Goal: Navigation & Orientation: Find specific page/section

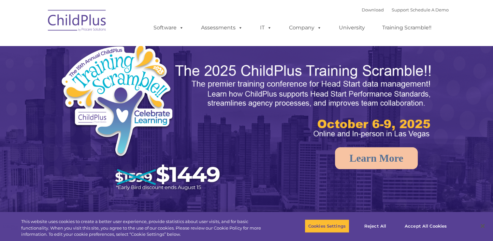
select select "MEDIUM"
click at [479, 129] on rs-arrow at bounding box center [482, 127] width 13 height 13
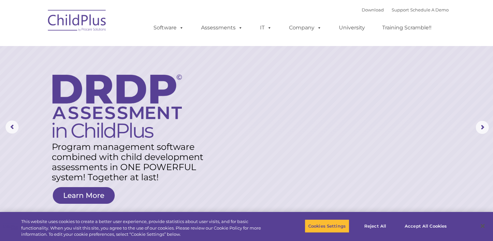
click at [463, 0] on nav "Download Support | Schedule A Demo  MENU MENU Software ChildPlus: The original…" at bounding box center [246, 23] width 493 height 46
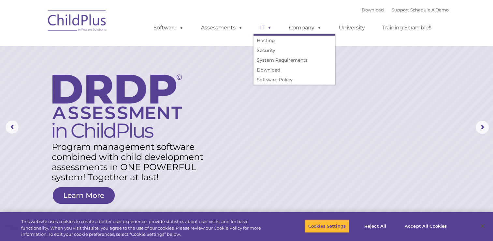
click at [265, 25] on span at bounding box center [268, 27] width 7 height 6
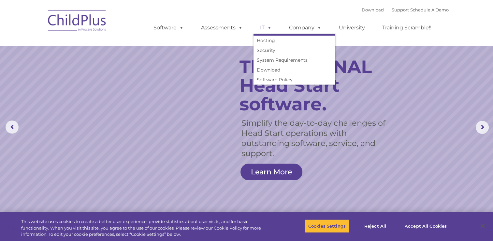
click at [262, 31] on link "IT" at bounding box center [266, 27] width 25 height 13
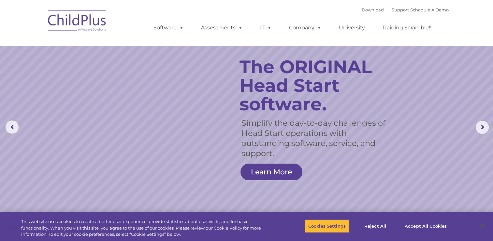
click at [274, 158] on rs-slide "Simplify the day-to-day challenges of Head Start operations with outstanding so…" at bounding box center [246, 127] width 493 height 254
click at [270, 169] on link "Learn More" at bounding box center [272, 171] width 62 height 17
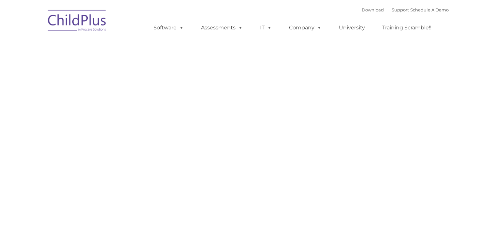
type input ""
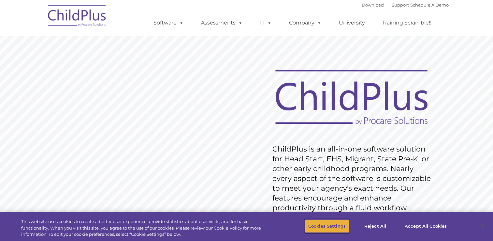
click at [318, 226] on button "Cookies Settings" at bounding box center [327, 226] width 45 height 14
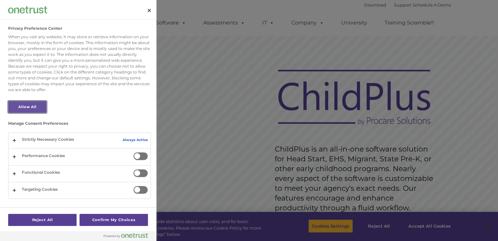
click at [36, 101] on button "Allow All" at bounding box center [27, 107] width 38 height 12
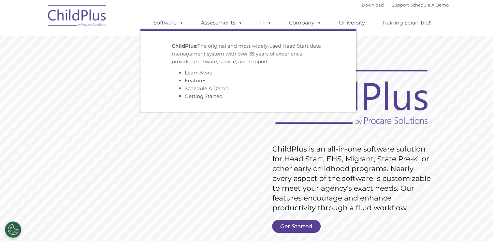
click at [180, 23] on span at bounding box center [180, 23] width 7 height 6
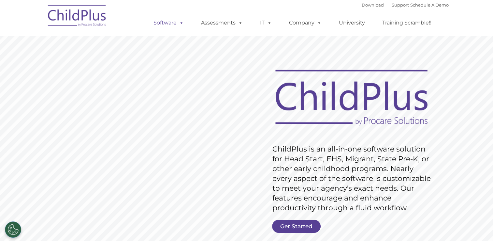
click at [180, 23] on span at bounding box center [180, 23] width 7 height 6
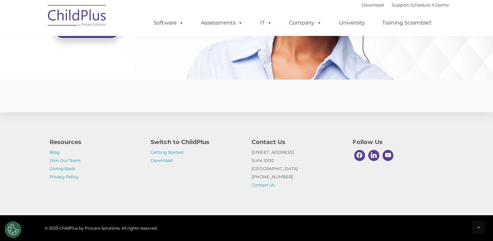
scroll to position [1594, 0]
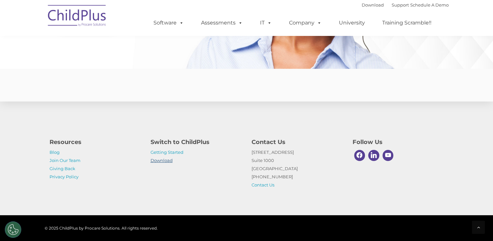
click at [167, 161] on link "Download" at bounding box center [162, 159] width 22 height 5
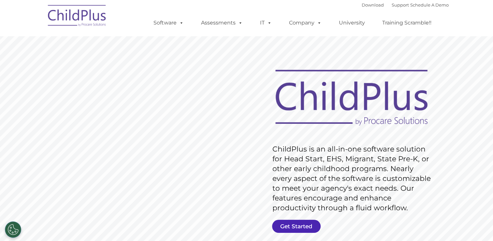
click at [309, 226] on link "Get Started" at bounding box center [296, 225] width 49 height 13
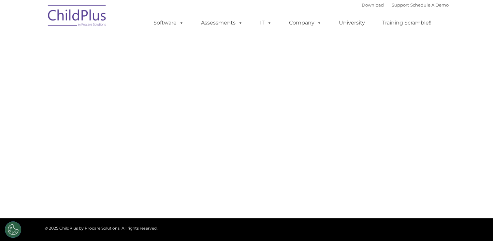
select select "MEDIUM"
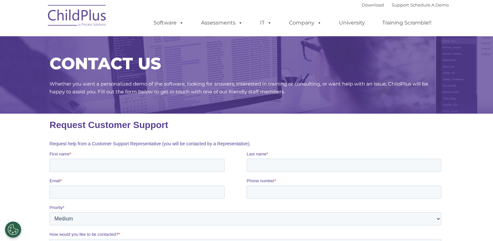
click at [314, 183] on label "Phone number *" at bounding box center [344, 180] width 197 height 7
click at [314, 185] on input "Phone number *" at bounding box center [343, 191] width 195 height 13
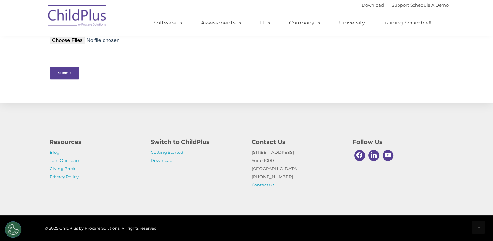
scroll to position [334, 0]
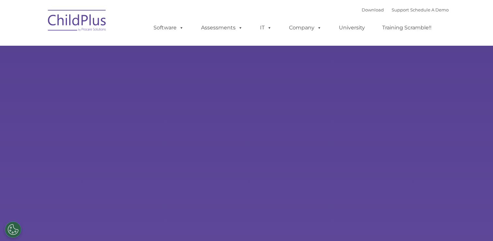
type input ""
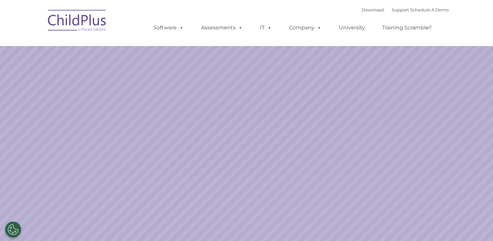
select select "MEDIUM"
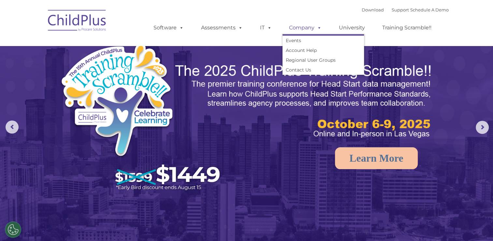
click at [314, 27] on span at bounding box center [317, 27] width 7 height 6
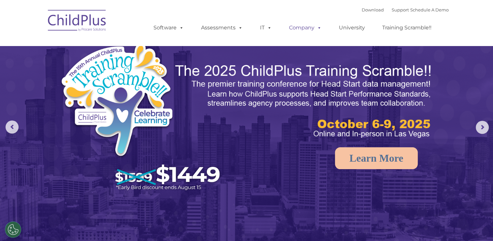
click at [314, 27] on span at bounding box center [317, 27] width 7 height 6
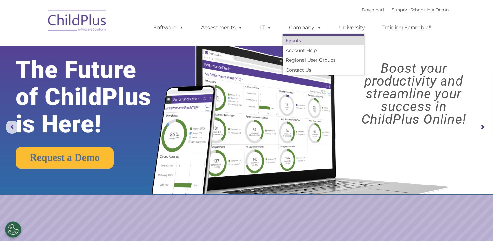
click at [295, 38] on link "Events" at bounding box center [323, 41] width 81 height 10
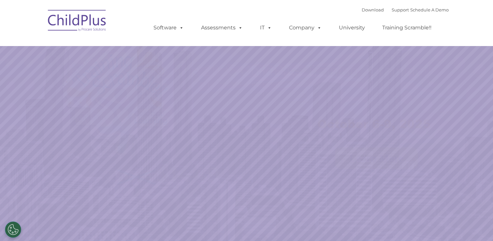
select select "MEDIUM"
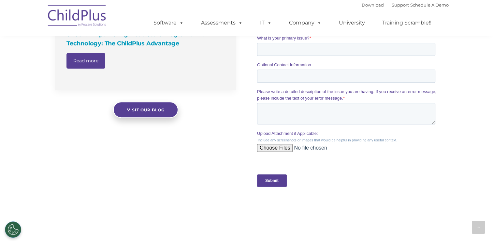
scroll to position [729, 0]
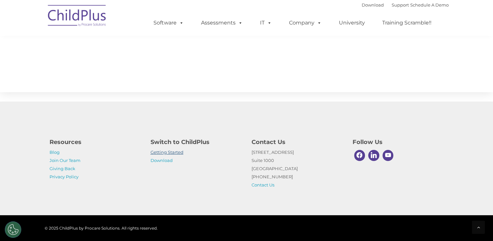
click at [177, 151] on link "Getting Started" at bounding box center [167, 151] width 33 height 5
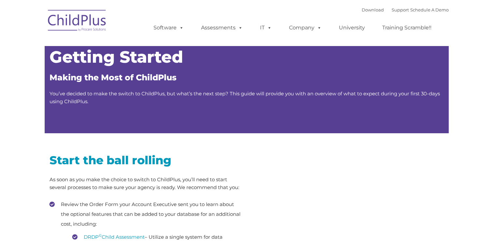
type input ""
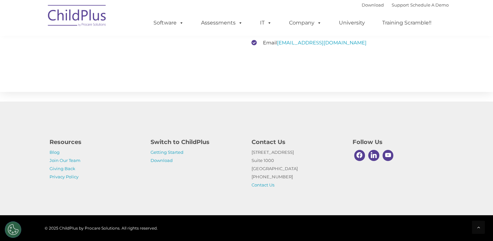
scroll to position [1022, 0]
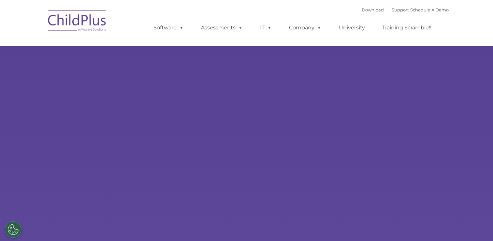
type input ""
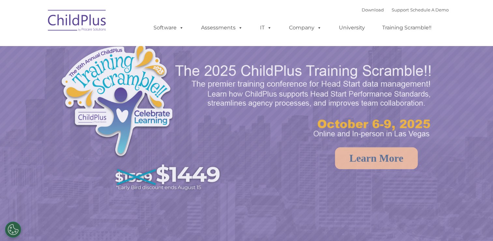
select select "MEDIUM"
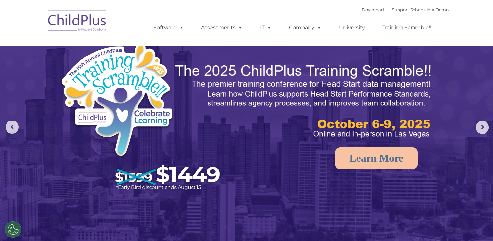
click at [83, 23] on img at bounding box center [77, 21] width 65 height 33
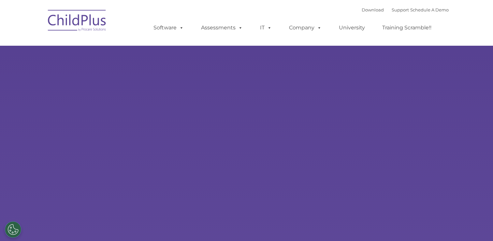
type input ""
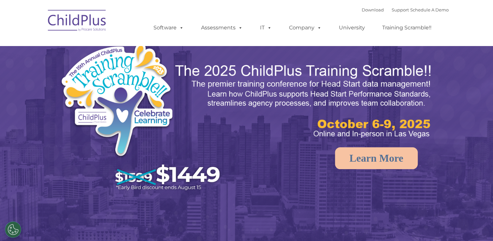
select select "MEDIUM"
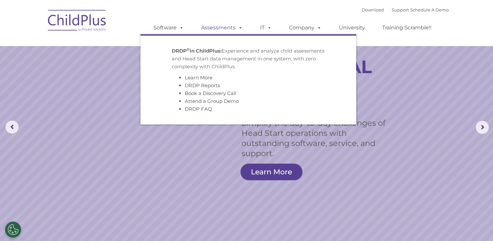
click at [221, 28] on link "Assessments" at bounding box center [222, 27] width 55 height 13
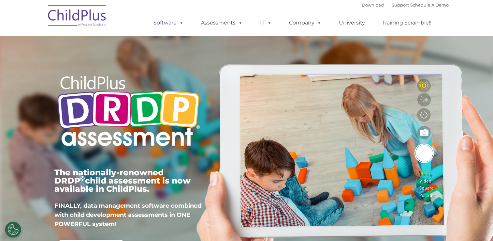
type input ""
click at [174, 24] on link "Software" at bounding box center [168, 22] width 43 height 13
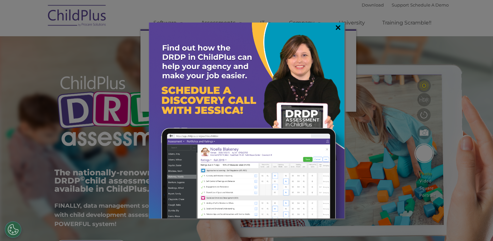
click at [339, 30] on link "×" at bounding box center [337, 27] width 7 height 7
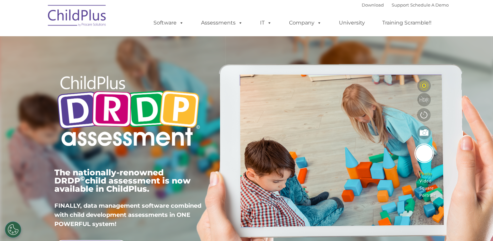
click at [339, 30] on ul "Software ChildPlus: The original and most widely-used Head Start data managemen…" at bounding box center [294, 23] width 308 height 26
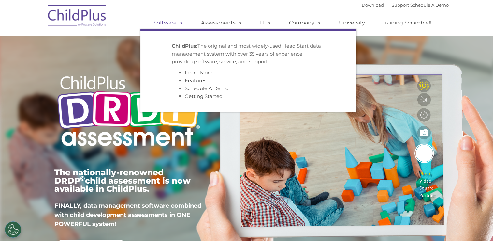
click at [177, 23] on span at bounding box center [180, 23] width 7 height 6
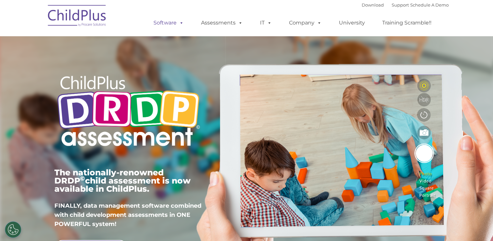
click at [177, 23] on span at bounding box center [180, 23] width 7 height 6
click at [212, 25] on link "Assessments" at bounding box center [222, 22] width 55 height 13
click at [266, 25] on span at bounding box center [268, 23] width 7 height 6
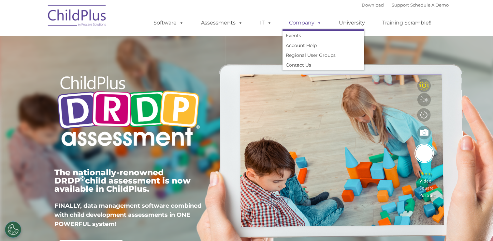
click at [314, 25] on span at bounding box center [317, 23] width 7 height 6
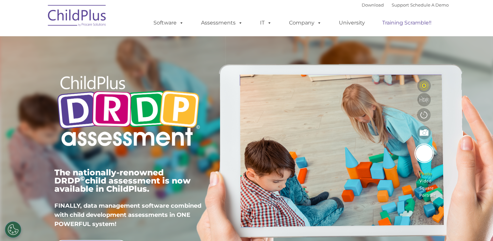
drag, startPoint x: 365, startPoint y: 24, endPoint x: 384, endPoint y: 23, distance: 19.2
click at [384, 23] on link "Training Scramble!!" at bounding box center [407, 22] width 62 height 13
click at [57, 17] on img at bounding box center [77, 16] width 65 height 33
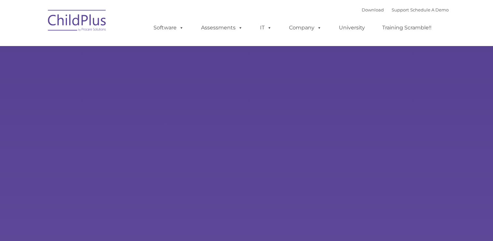
type input ""
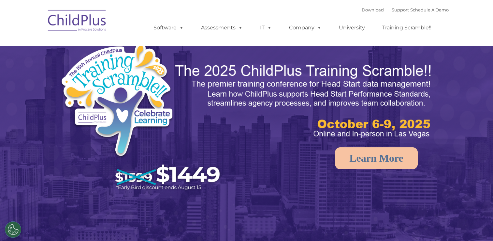
select select "MEDIUM"
click at [481, 127] on rs-arrow at bounding box center [482, 127] width 13 height 13
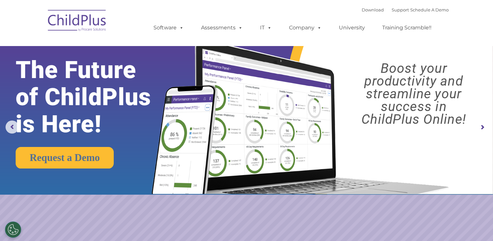
click at [482, 128] on rs-arrow at bounding box center [482, 127] width 13 height 13
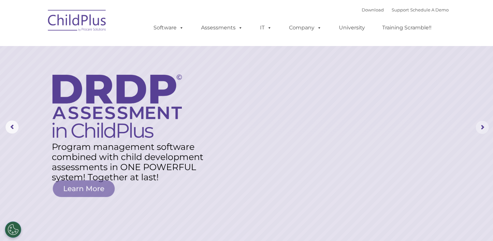
click at [481, 128] on rs-arrow at bounding box center [482, 127] width 13 height 13
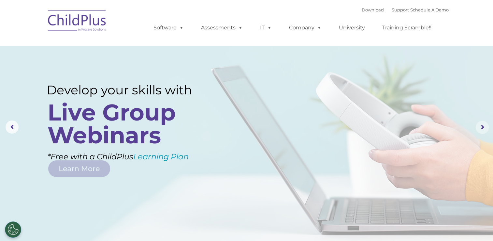
click at [481, 128] on rs-arrow at bounding box center [482, 127] width 13 height 13
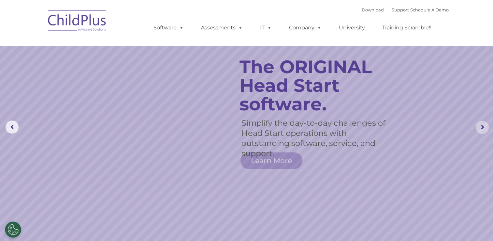
click at [482, 131] on rs-arrow at bounding box center [482, 127] width 13 height 13
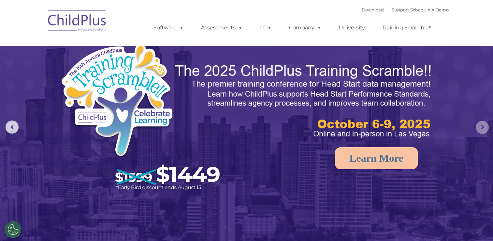
click at [477, 127] on rs-arrow at bounding box center [482, 127] width 13 height 13
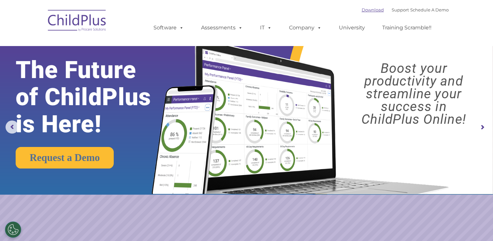
click at [365, 10] on link "Download" at bounding box center [373, 9] width 22 height 5
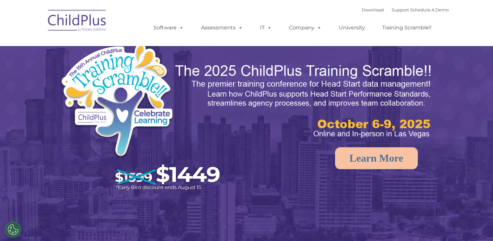
select select "MEDIUM"
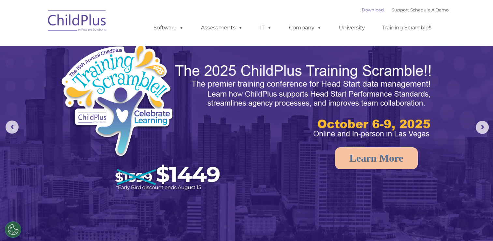
click at [362, 9] on link "Download" at bounding box center [373, 9] width 22 height 5
